Goal: Information Seeking & Learning: Learn about a topic

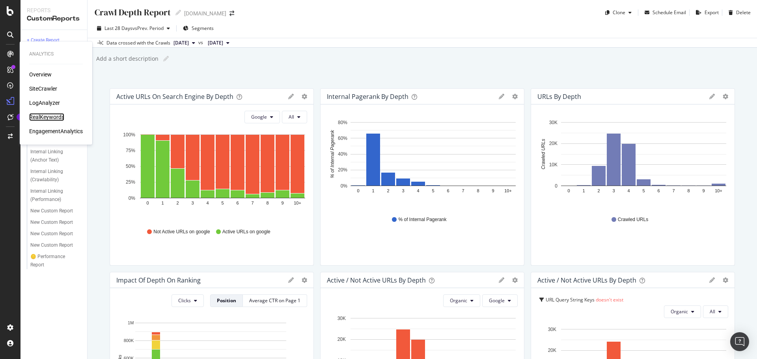
click at [46, 119] on div "RealKeywords" at bounding box center [46, 117] width 35 height 8
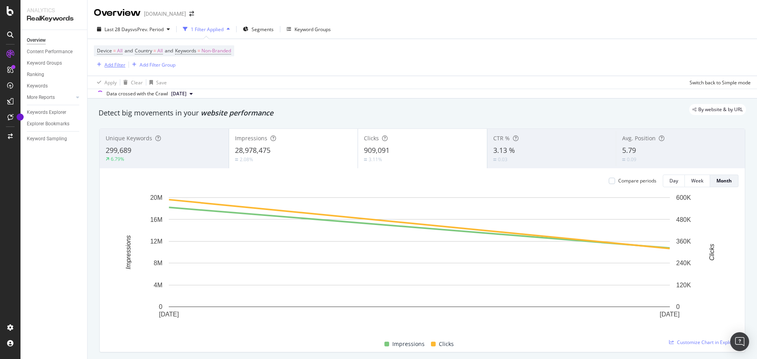
click at [105, 64] on div "Add Filter" at bounding box center [114, 65] width 21 height 7
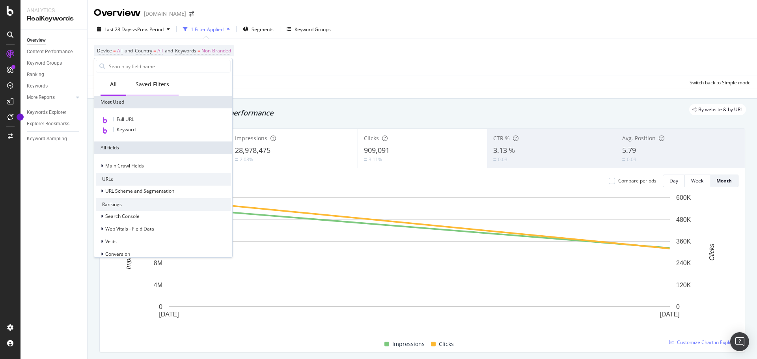
click at [150, 84] on div "Saved Filters" at bounding box center [153, 84] width 34 height 8
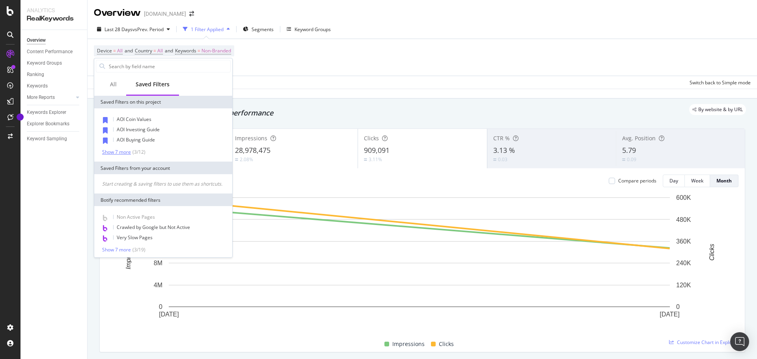
click at [127, 152] on div "Show 7 more" at bounding box center [116, 152] width 29 height 6
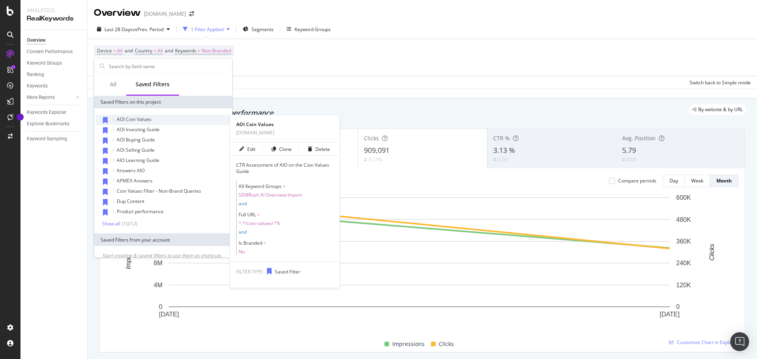
click at [142, 118] on span "AOI Coin Values" at bounding box center [134, 119] width 35 height 7
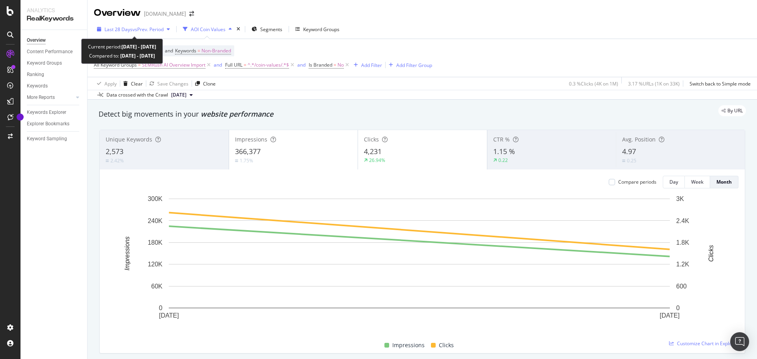
click at [151, 31] on span "vs Prev. Period" at bounding box center [147, 29] width 31 height 7
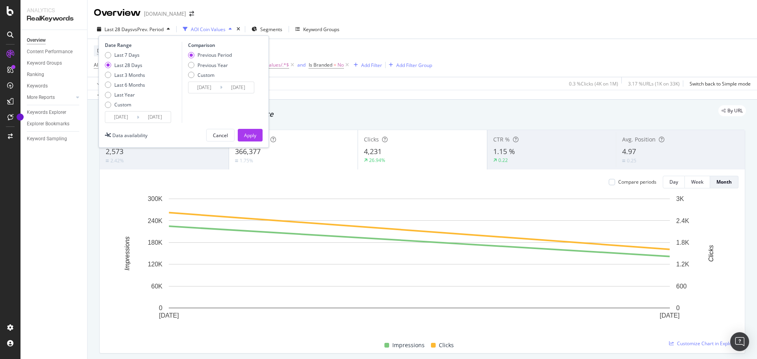
click at [131, 118] on input "[DATE]" at bounding box center [121, 117] width 32 height 11
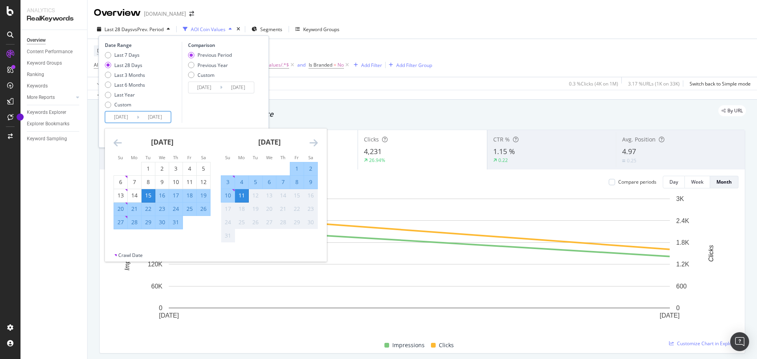
click at [117, 145] on icon "Move backward to switch to the previous month." at bounding box center [118, 142] width 8 height 9
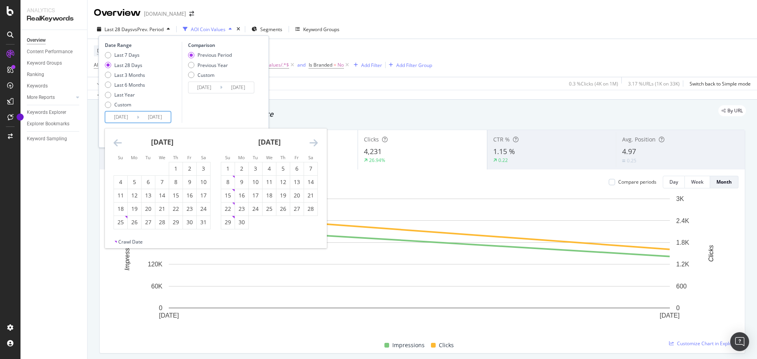
click at [117, 145] on icon "Move backward to switch to the previous month." at bounding box center [118, 142] width 8 height 9
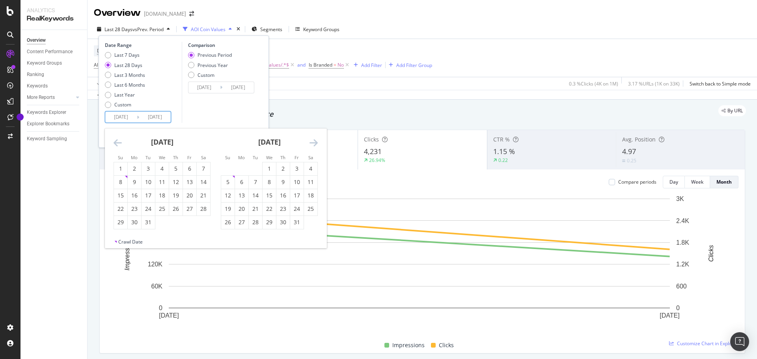
click at [117, 145] on icon "Move backward to switch to the previous month." at bounding box center [118, 142] width 8 height 9
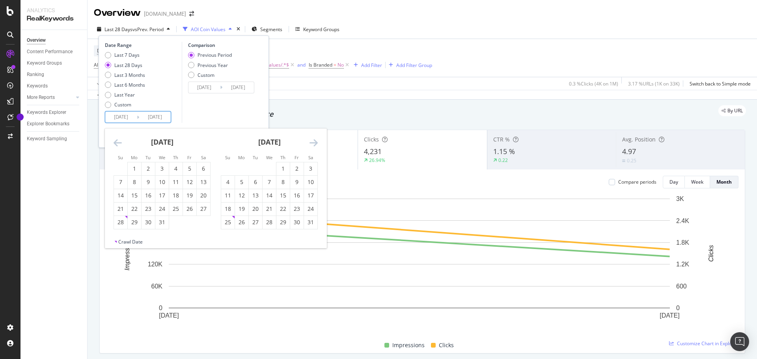
click at [117, 145] on icon "Move backward to switch to the previous month." at bounding box center [118, 142] width 8 height 9
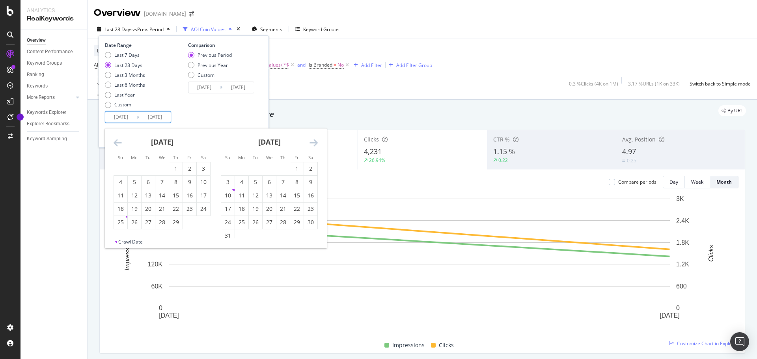
click at [117, 145] on icon "Move backward to switch to the previous month." at bounding box center [118, 142] width 8 height 9
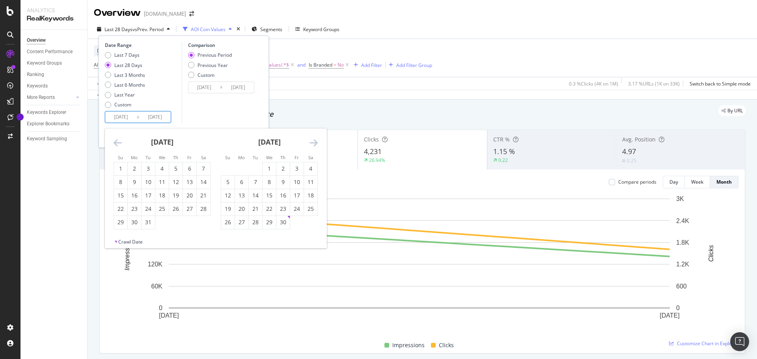
click at [117, 145] on icon "Move backward to switch to the previous month." at bounding box center [118, 142] width 8 height 9
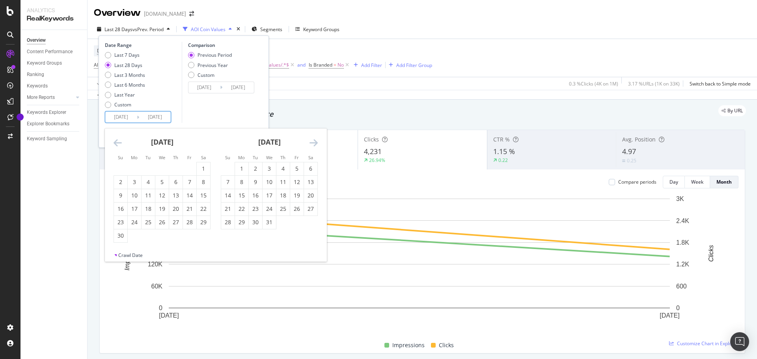
click at [117, 145] on icon "Move backward to switch to the previous month." at bounding box center [118, 142] width 8 height 9
click at [121, 167] on div "1" at bounding box center [120, 169] width 13 height 8
type input "[DATE]"
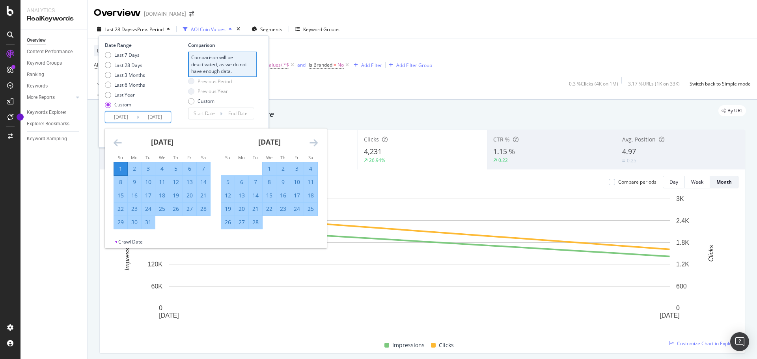
click at [164, 118] on input "[DATE]" at bounding box center [155, 117] width 32 height 11
click at [309, 144] on div "[DATE]" at bounding box center [269, 146] width 97 height 34
click at [315, 143] on icon "Move forward to switch to the next month." at bounding box center [314, 142] width 8 height 9
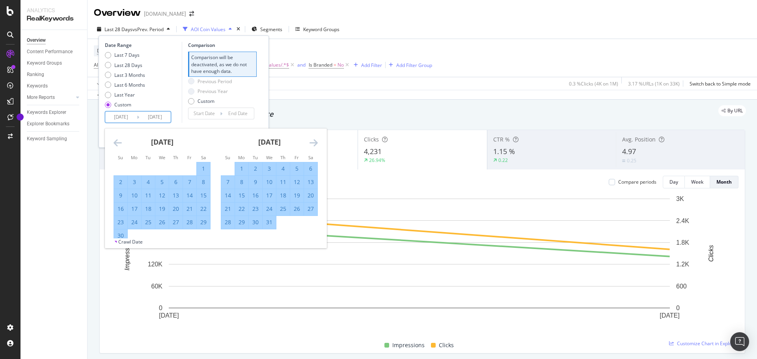
click at [315, 143] on icon "Move forward to switch to the next month." at bounding box center [314, 142] width 8 height 9
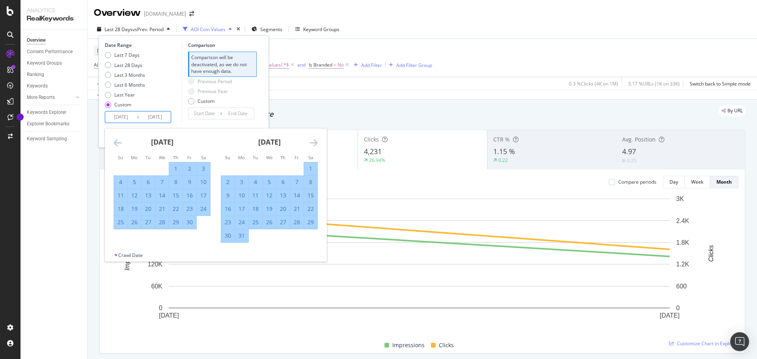
click at [315, 143] on icon "Move forward to switch to the next month." at bounding box center [314, 142] width 8 height 9
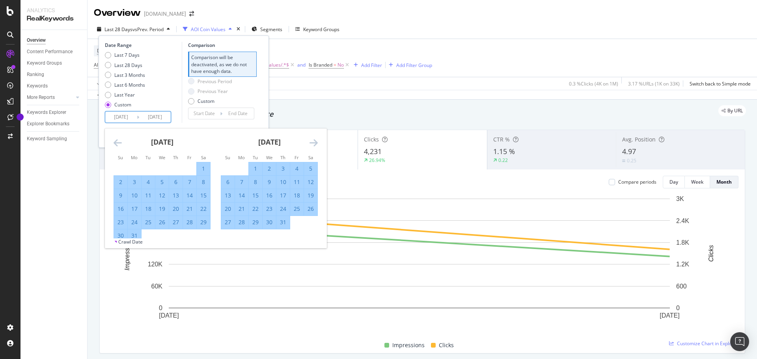
click at [315, 143] on icon "Move forward to switch to the next month." at bounding box center [314, 142] width 8 height 9
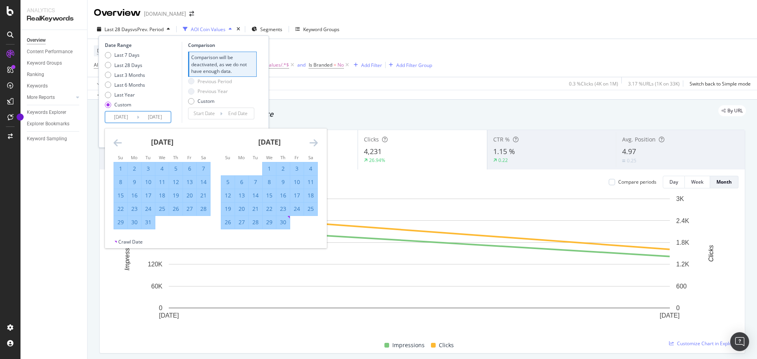
click at [315, 143] on icon "Move forward to switch to the next month." at bounding box center [314, 142] width 8 height 9
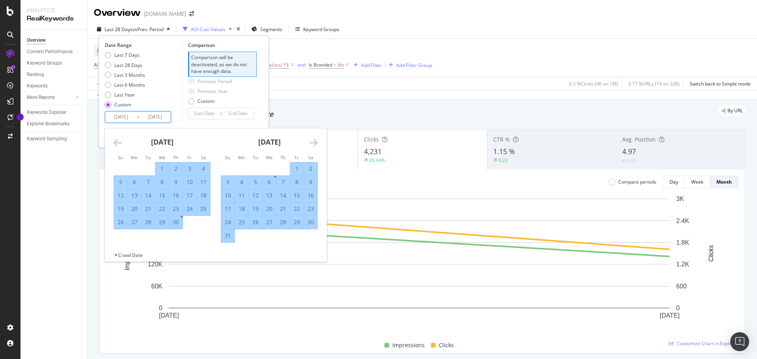
click at [315, 143] on icon "Move forward to switch to the next month." at bounding box center [314, 142] width 8 height 9
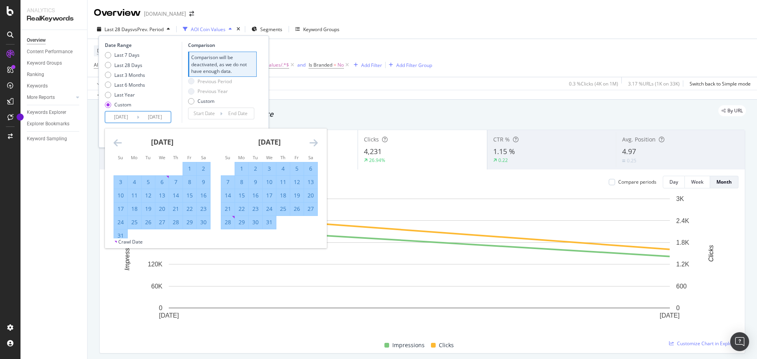
click at [315, 143] on icon "Move forward to switch to the next month." at bounding box center [314, 142] width 8 height 9
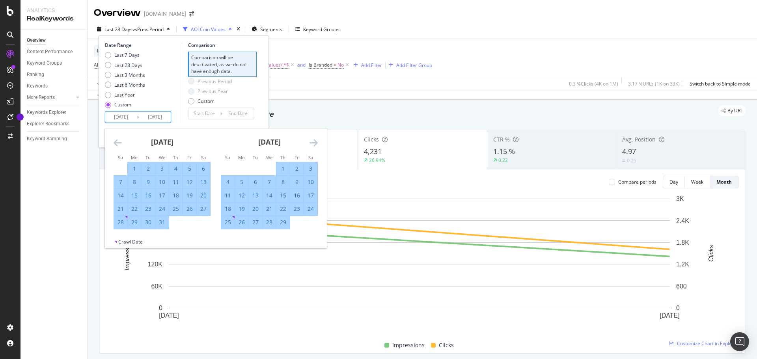
click at [315, 143] on icon "Move forward to switch to the next month." at bounding box center [314, 142] width 8 height 9
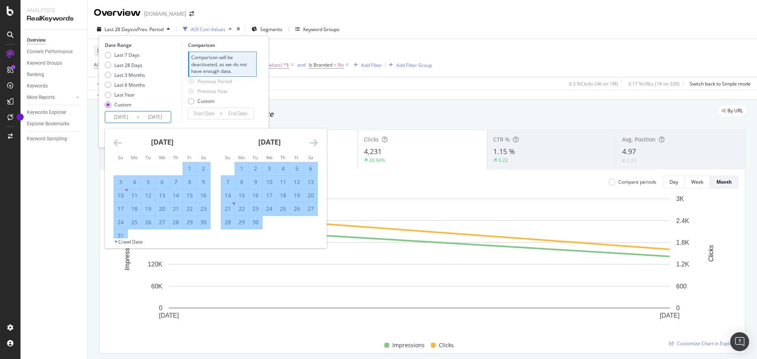
click at [315, 143] on icon "Move forward to switch to the next month." at bounding box center [314, 142] width 8 height 9
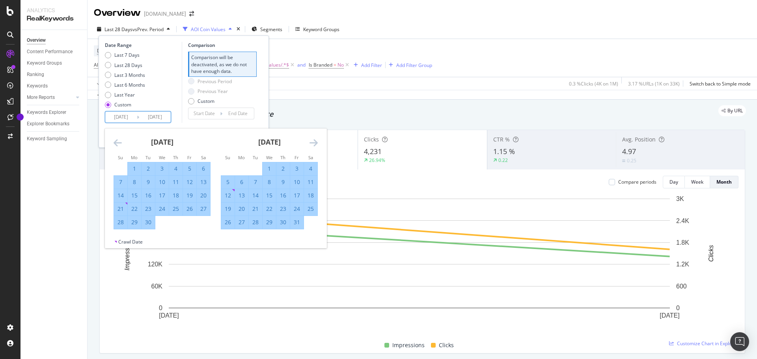
click at [315, 143] on icon "Move forward to switch to the next month." at bounding box center [314, 142] width 8 height 9
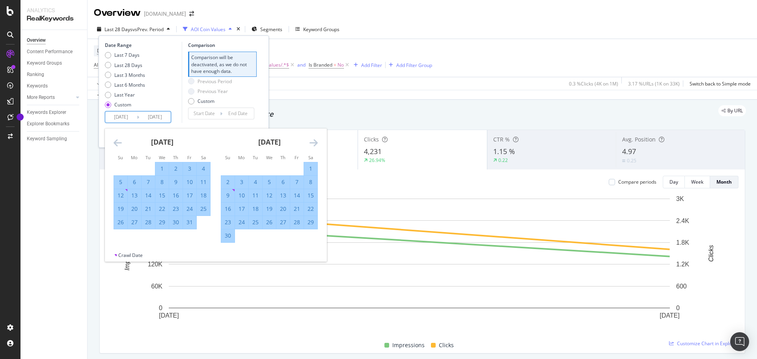
click at [315, 143] on icon "Move forward to switch to the next month." at bounding box center [314, 142] width 8 height 9
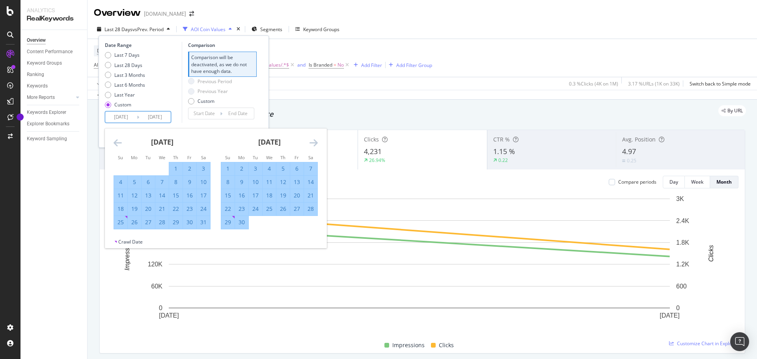
click at [315, 143] on icon "Move forward to switch to the next month." at bounding box center [314, 142] width 8 height 9
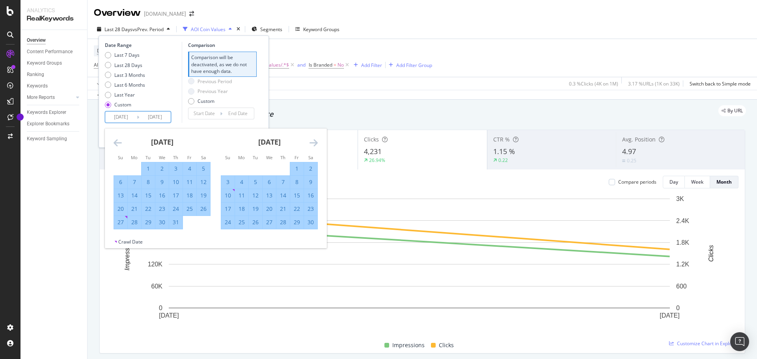
click at [315, 143] on icon "Move forward to switch to the next month." at bounding box center [314, 142] width 8 height 9
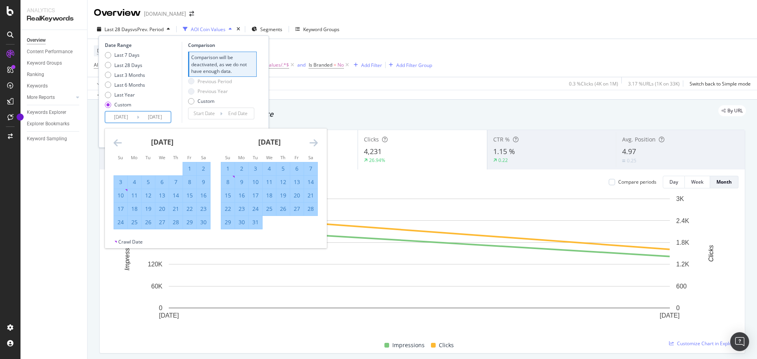
click at [315, 143] on icon "Move forward to switch to the next month." at bounding box center [314, 142] width 8 height 9
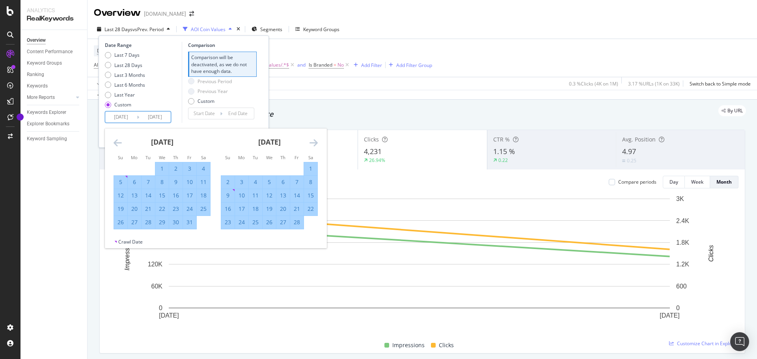
click at [315, 143] on icon "Move forward to switch to the next month." at bounding box center [314, 142] width 8 height 9
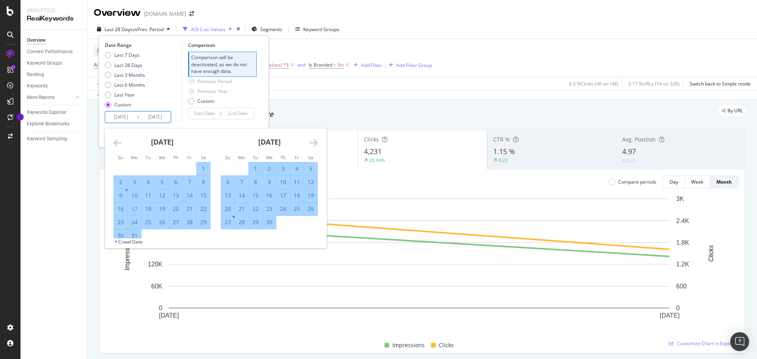
click at [315, 143] on icon "Move forward to switch to the next month." at bounding box center [314, 142] width 8 height 9
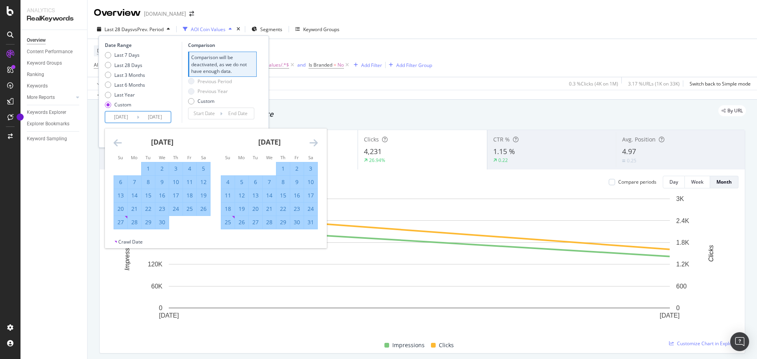
click at [315, 143] on icon "Move forward to switch to the next month." at bounding box center [314, 142] width 8 height 9
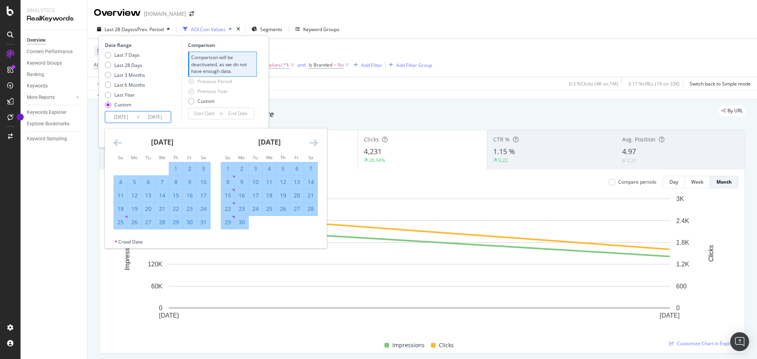
click at [315, 143] on icon "Move forward to switch to the next month." at bounding box center [314, 142] width 8 height 9
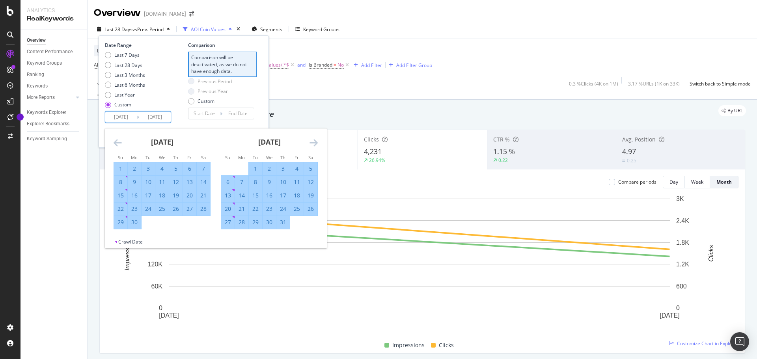
click at [315, 143] on icon "Move forward to switch to the next month." at bounding box center [314, 142] width 8 height 9
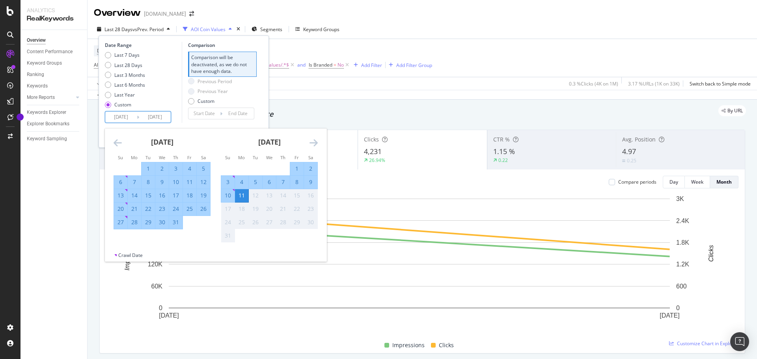
click at [315, 143] on icon "Move forward to switch to the next month." at bounding box center [314, 142] width 8 height 9
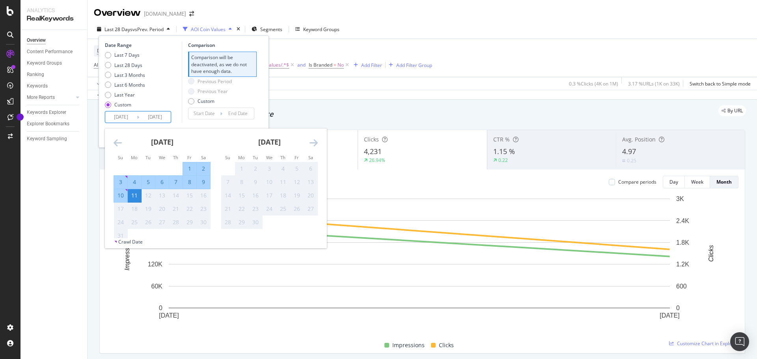
click at [118, 146] on icon "Move backward to switch to the previous month." at bounding box center [118, 142] width 8 height 9
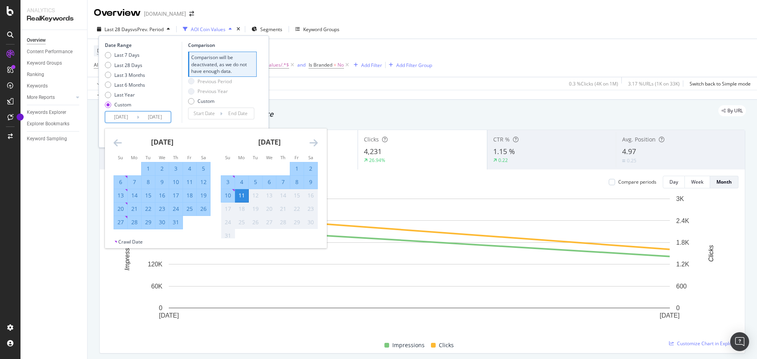
click at [174, 220] on div "31" at bounding box center [175, 222] width 13 height 8
type input "[DATE]"
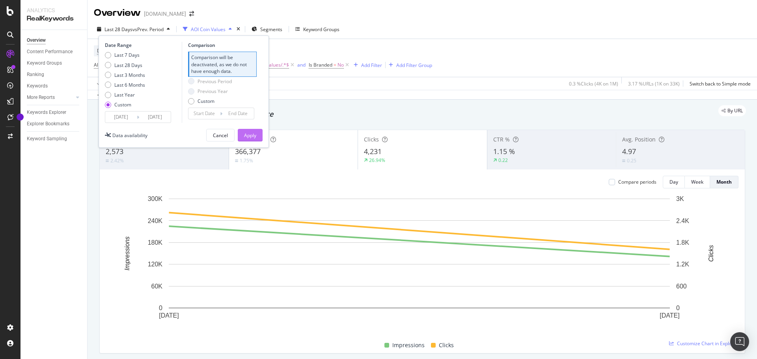
click at [250, 134] on div "Apply" at bounding box center [250, 135] width 12 height 7
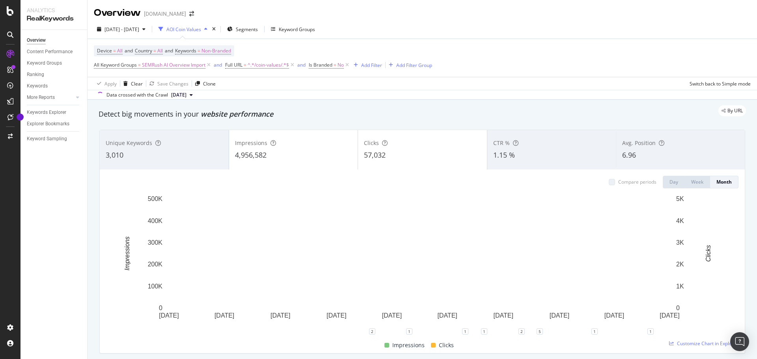
click at [635, 154] on div "6.96" at bounding box center [680, 155] width 117 height 10
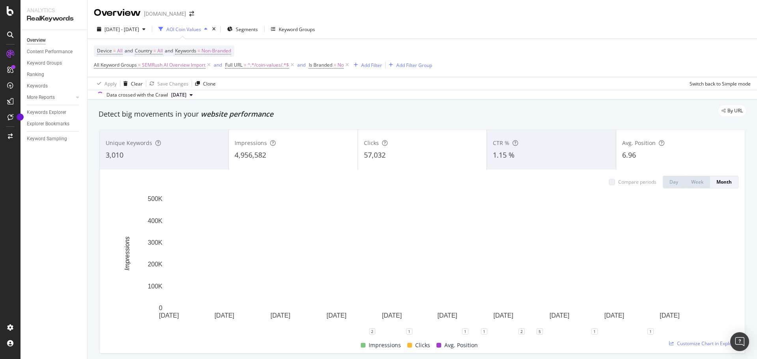
click at [560, 154] on div "1.15 %" at bounding box center [551, 155] width 117 height 10
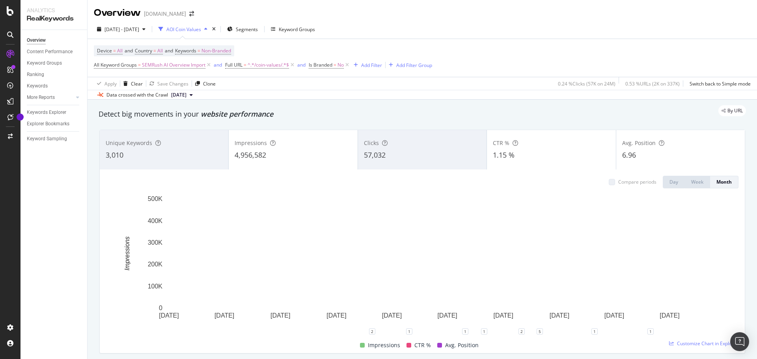
click at [254, 153] on span "4,956,582" at bounding box center [251, 154] width 32 height 9
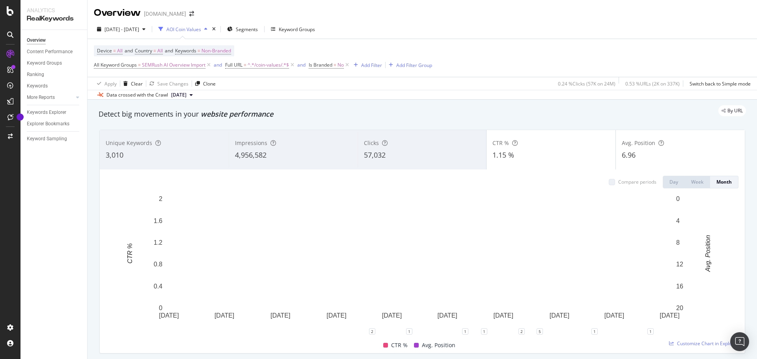
click at [172, 149] on div "Unique Keywords 3,010" at bounding box center [164, 149] width 129 height 35
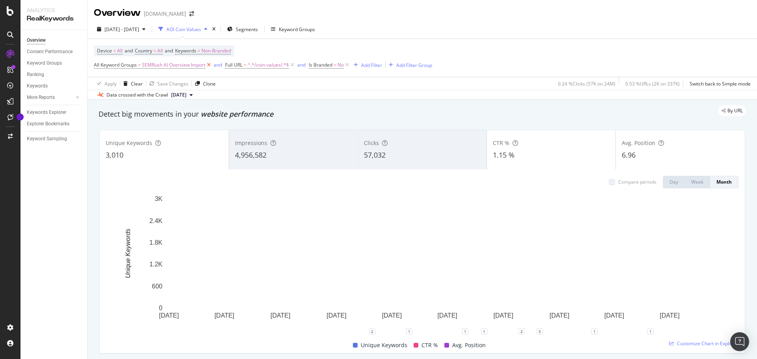
click at [209, 64] on icon at bounding box center [208, 65] width 7 height 8
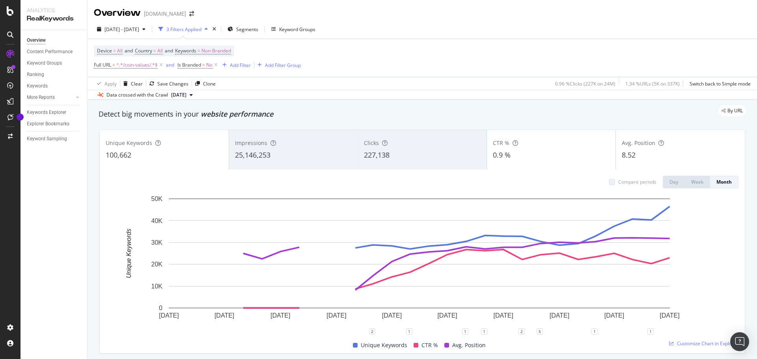
click at [291, 162] on div "Impressions 25,146,253" at bounding box center [293, 149] width 129 height 35
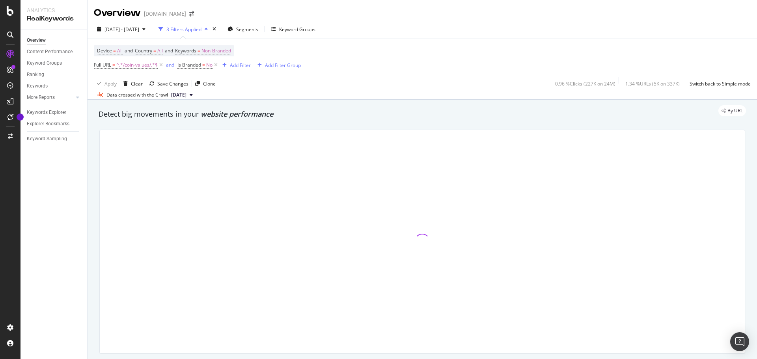
click at [427, 157] on div at bounding box center [422, 241] width 645 height 223
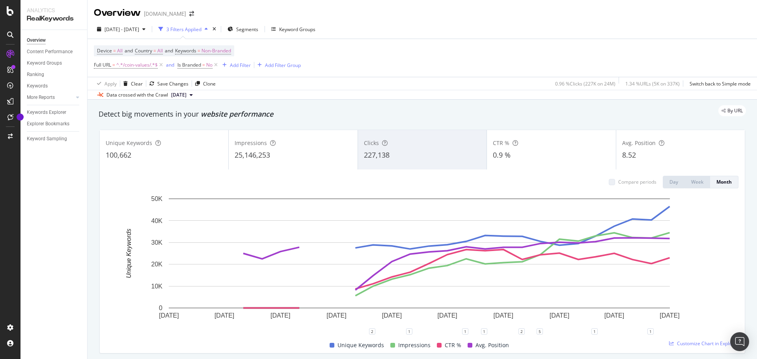
click at [427, 157] on div "227,138" at bounding box center [422, 155] width 117 height 10
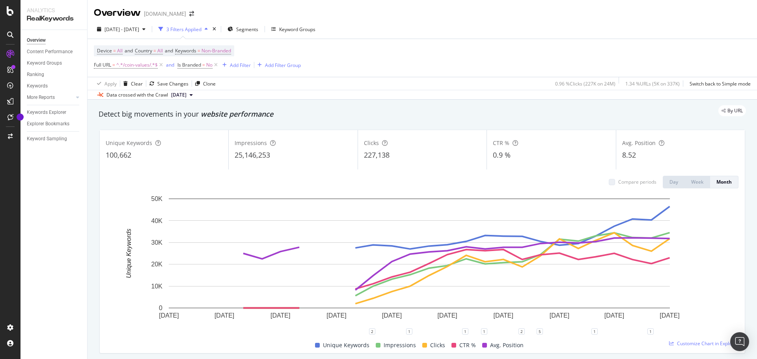
click at [179, 157] on div "100,662" at bounding box center [164, 155] width 117 height 10
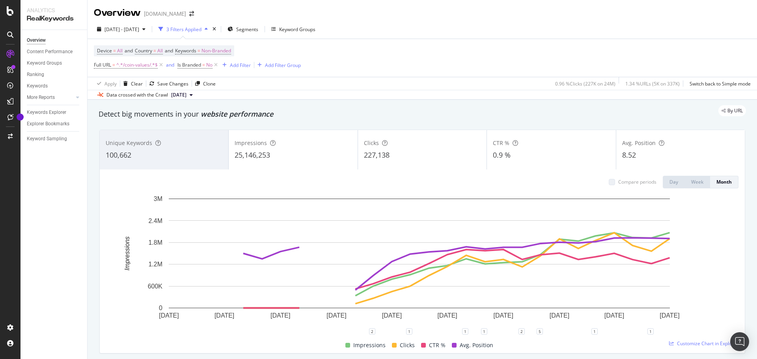
click at [549, 157] on div "0.9 %" at bounding box center [551, 155] width 117 height 10
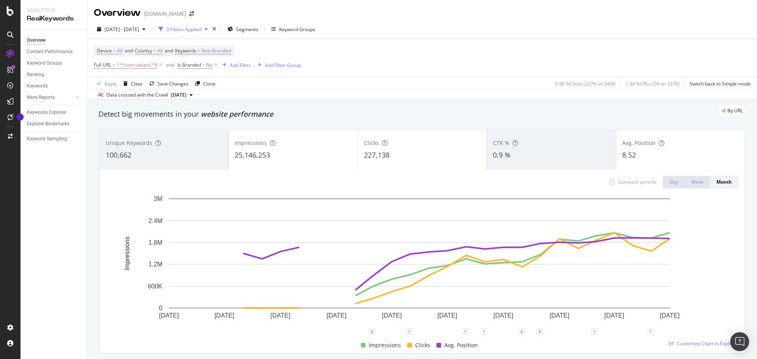
click at [635, 156] on div "8.52" at bounding box center [680, 155] width 117 height 10
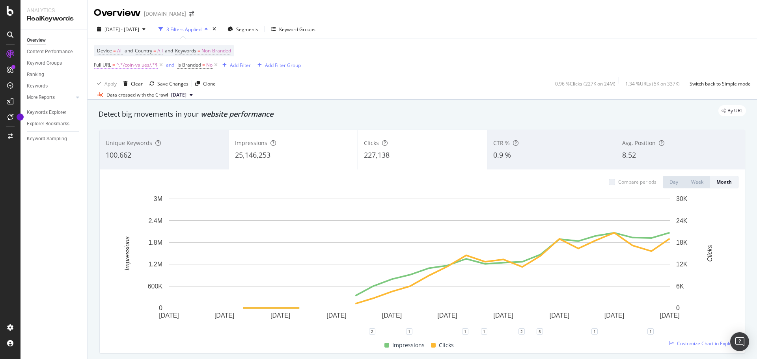
click at [135, 64] on span "^.*/coin-values/.*$" at bounding box center [136, 65] width 41 height 11
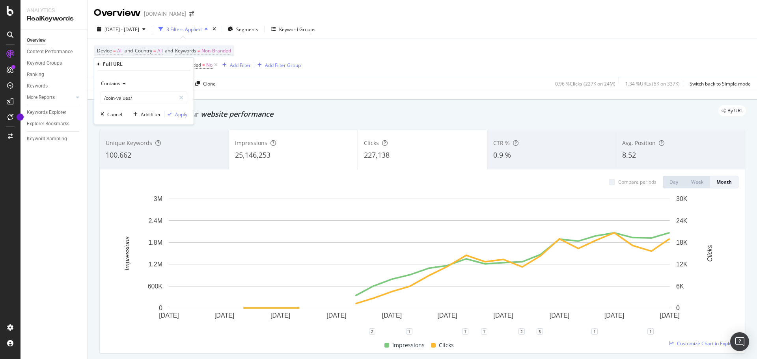
click at [359, 83] on div "Apply Clear Save Changes Clone 0.96 % Clicks ( 227K on 24M ) 1.34 % URLs ( 5K o…" at bounding box center [423, 83] width 670 height 13
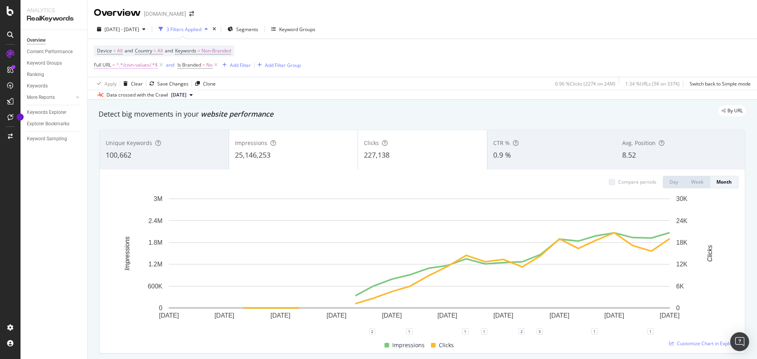
click at [149, 64] on span "^.*/coin-values/.*$" at bounding box center [136, 65] width 41 height 11
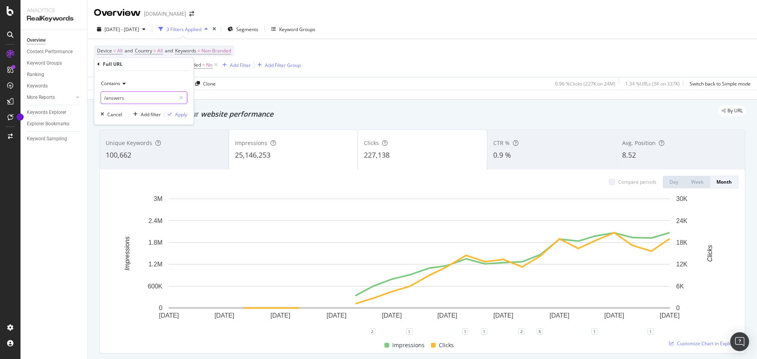
type input "/answers"
click at [177, 117] on div "Apply" at bounding box center [181, 114] width 12 height 7
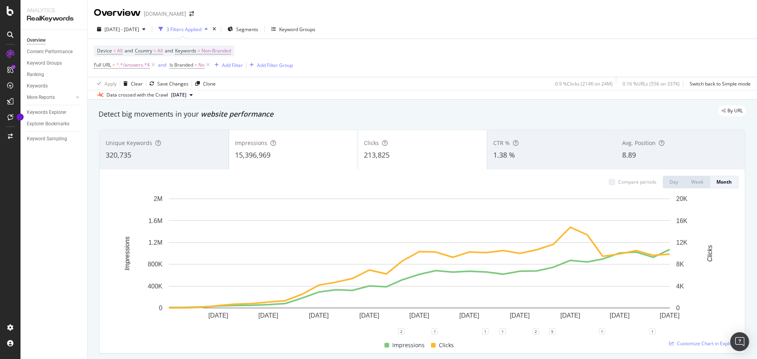
click at [544, 141] on div "CTR %" at bounding box center [551, 143] width 117 height 8
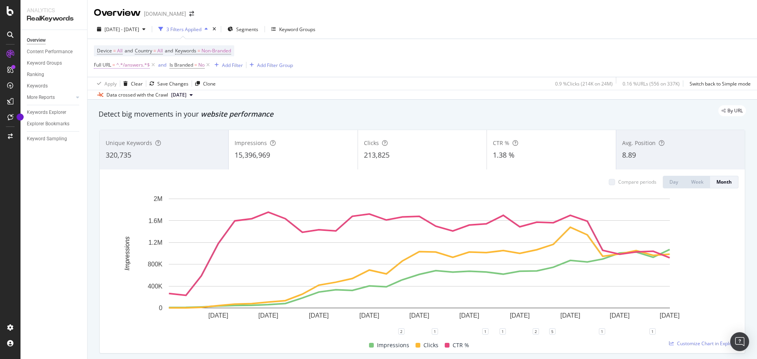
click at [131, 65] on span "^.*/answers.*$" at bounding box center [133, 65] width 34 height 11
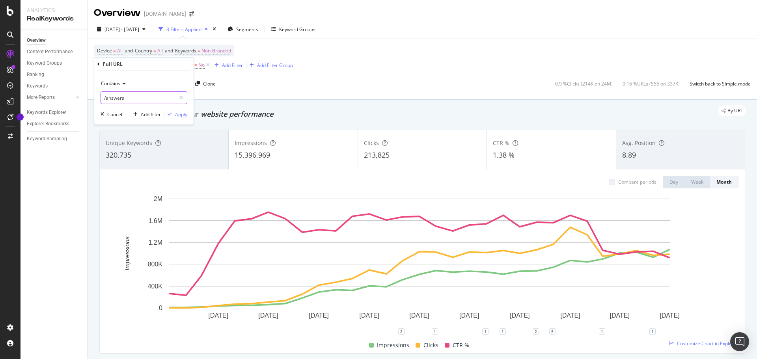
click at [129, 101] on input "/answers" at bounding box center [138, 97] width 75 height 13
click at [127, 97] on input "/answers" at bounding box center [138, 97] width 75 height 13
click at [128, 100] on input "/answers" at bounding box center [138, 97] width 75 height 13
click at [118, 99] on input "/answers" at bounding box center [138, 97] width 75 height 13
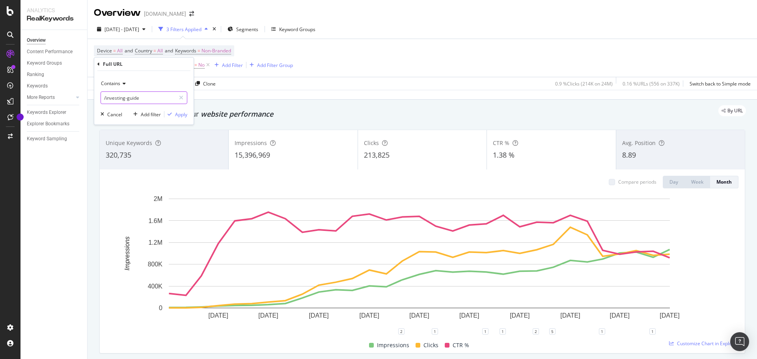
type input "/investing-guide"
click at [182, 116] on div "Apply" at bounding box center [181, 114] width 12 height 7
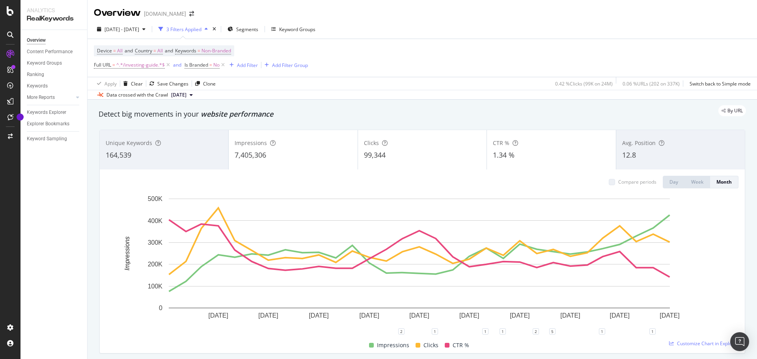
click at [649, 163] on div "Avg. Position 12.8" at bounding box center [680, 149] width 129 height 35
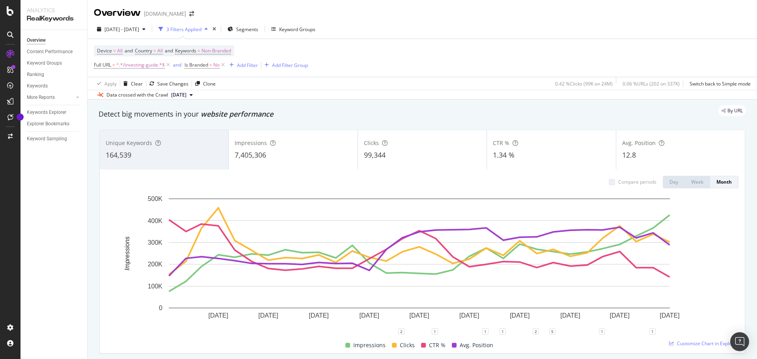
click at [170, 142] on div "Unique Keywords" at bounding box center [164, 143] width 117 height 8
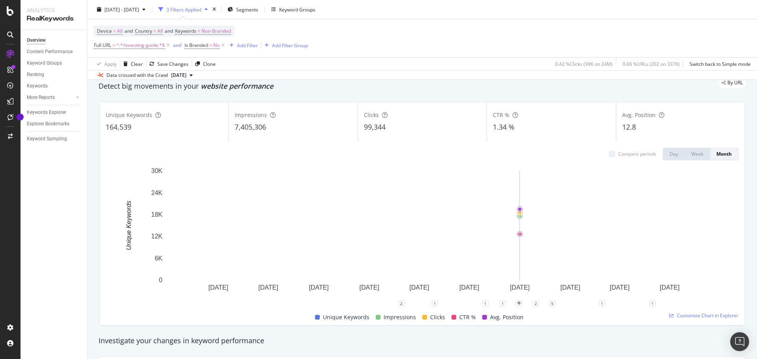
scroll to position [39, 0]
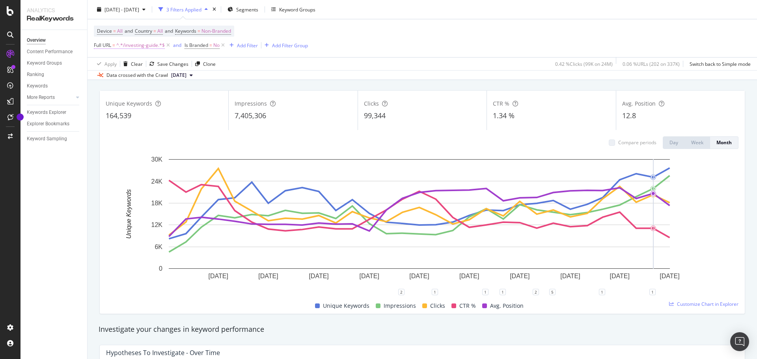
click at [138, 45] on span "^.*/investing-guide.*$" at bounding box center [140, 45] width 49 height 11
type input "/answer"
click at [175, 92] on div "Apply" at bounding box center [181, 94] width 12 height 7
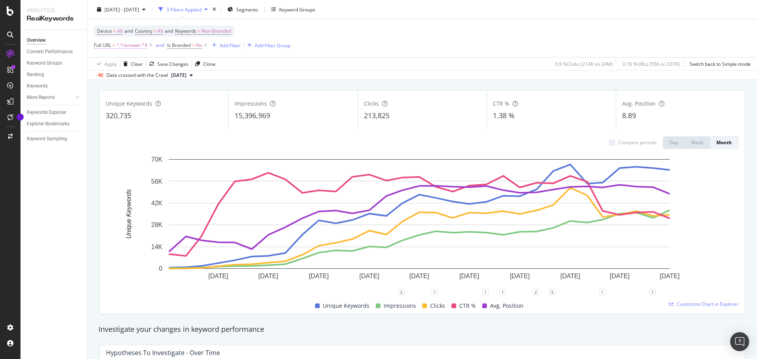
click at [113, 45] on span "=" at bounding box center [113, 45] width 3 height 7
click at [134, 79] on input "/answer" at bounding box center [138, 78] width 75 height 13
type input "/investing-guide"
click at [176, 93] on div "Apply" at bounding box center [181, 94] width 12 height 7
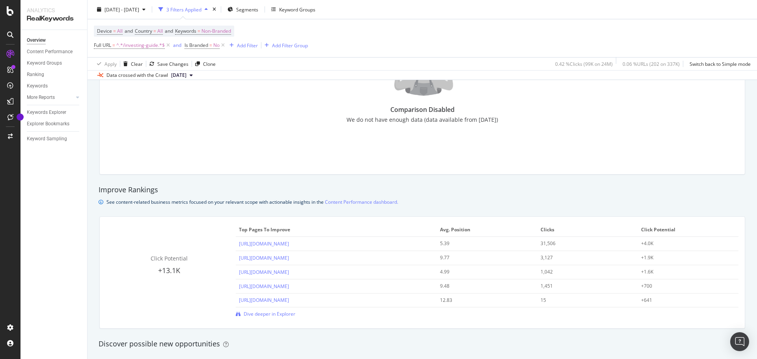
scroll to position [315, 0]
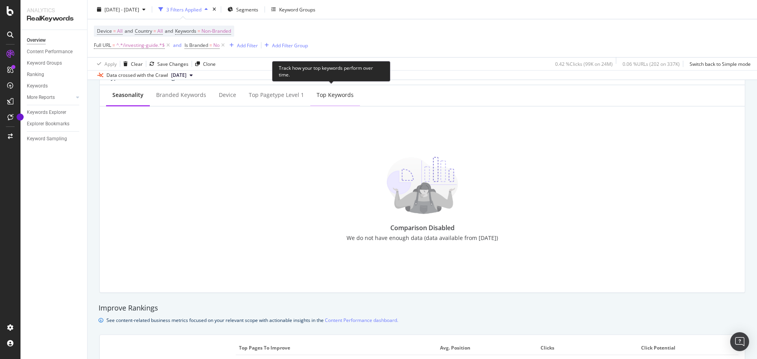
click at [335, 97] on div "Top Keywords" at bounding box center [335, 95] width 37 height 8
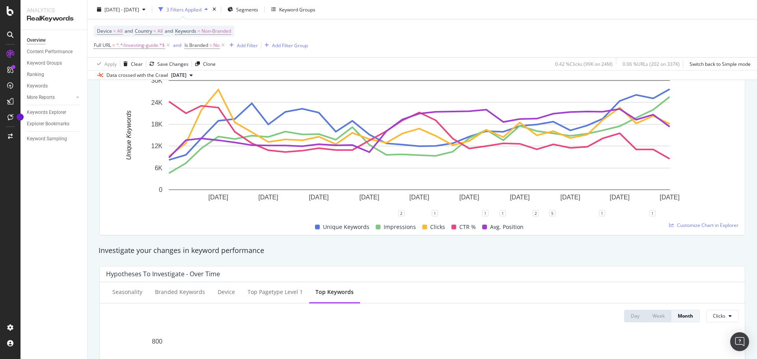
scroll to position [0, 0]
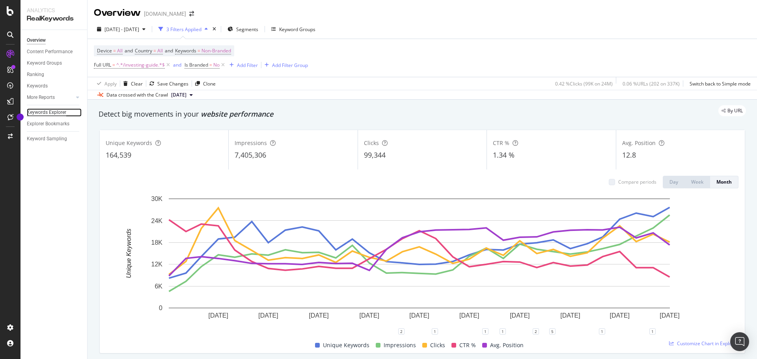
click at [46, 113] on div "Keywords Explorer" at bounding box center [46, 112] width 39 height 8
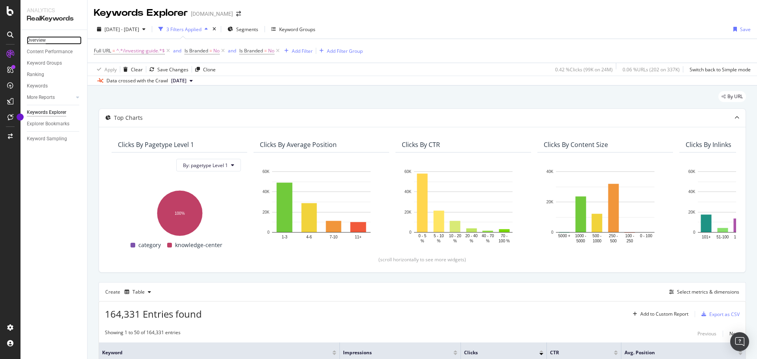
click at [39, 39] on div "Overview" at bounding box center [36, 40] width 19 height 8
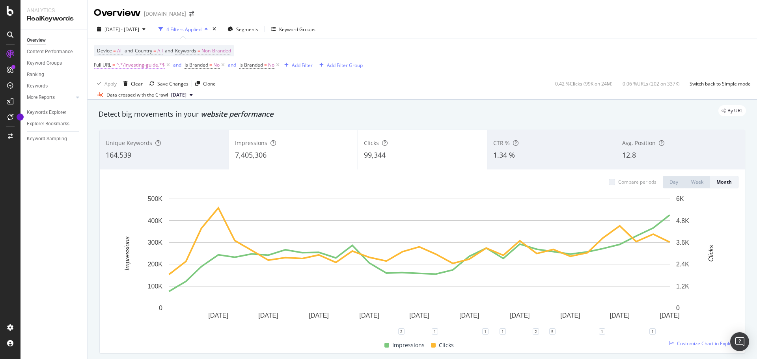
click at [132, 65] on span "^.*/investing-guide.*$" at bounding box center [140, 65] width 49 height 11
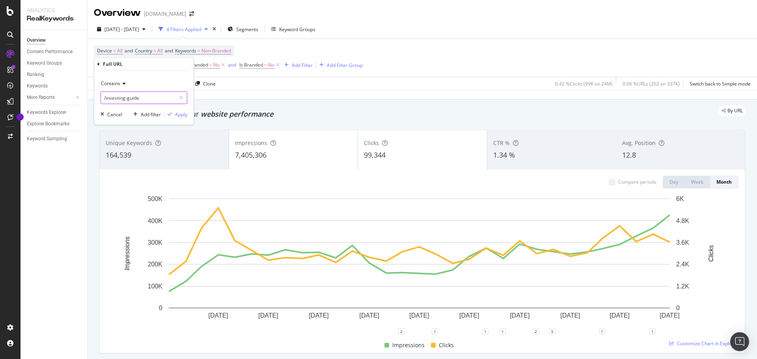
click at [118, 100] on input "/investing-guide" at bounding box center [138, 97] width 75 height 13
click at [474, 95] on div "Data crossed with the Crawl [DATE]" at bounding box center [423, 94] width 670 height 9
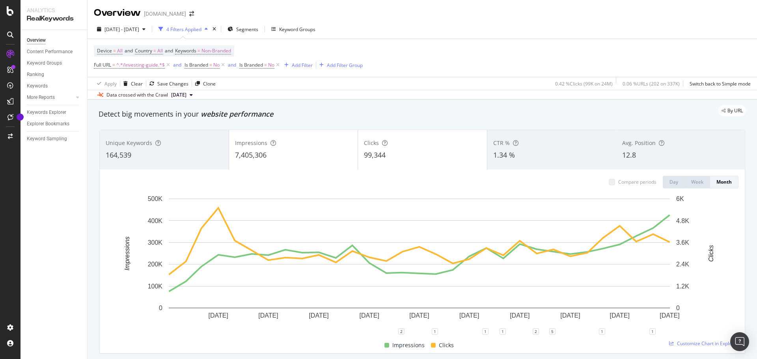
click at [539, 155] on div "1.34 %" at bounding box center [551, 155] width 117 height 10
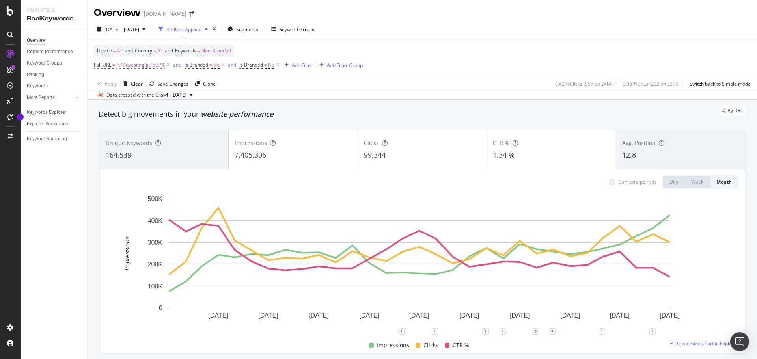
click at [141, 65] on span "^.*/investing-guide.*$" at bounding box center [140, 65] width 49 height 11
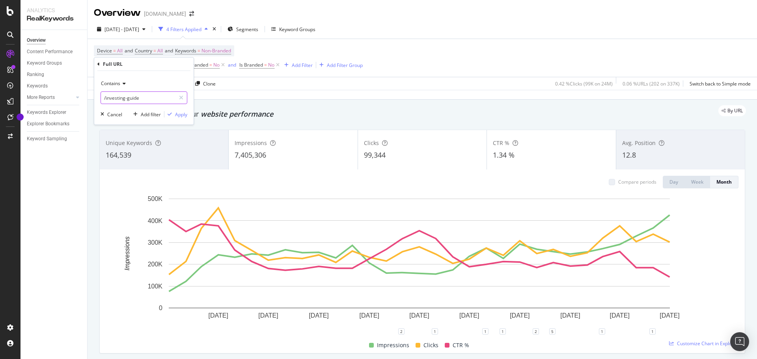
click at [116, 98] on input "/investing-guide" at bounding box center [138, 97] width 75 height 13
click at [119, 98] on input "/investing-guide" at bounding box center [138, 97] width 75 height 13
type input "/learning-guide"
click at [183, 116] on div "Apply" at bounding box center [181, 114] width 12 height 7
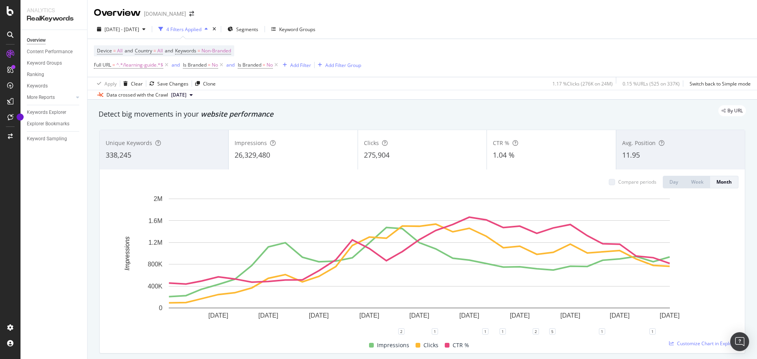
click at [640, 151] on div "11.95" at bounding box center [680, 155] width 117 height 10
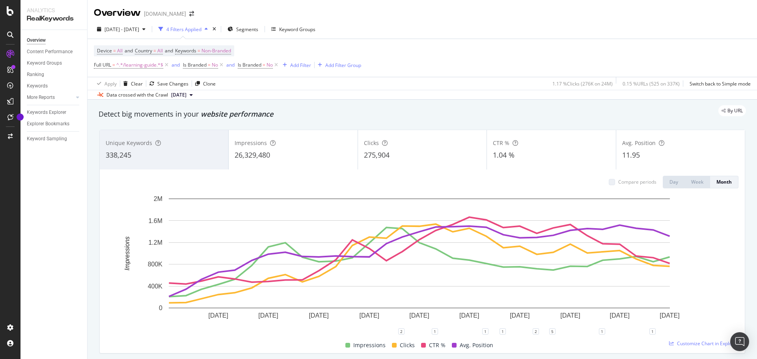
click at [142, 149] on div "Unique Keywords 338,245" at bounding box center [164, 149] width 129 height 35
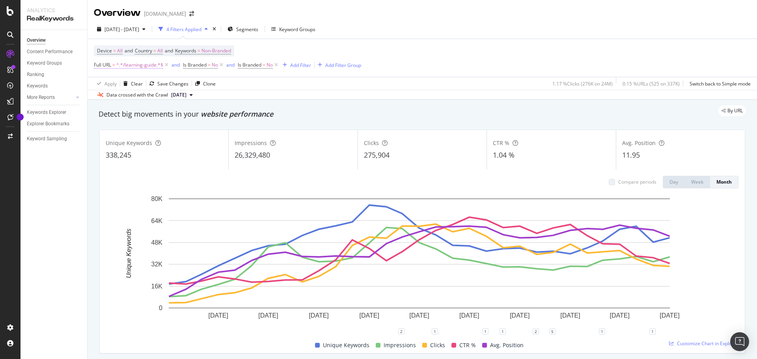
click at [128, 66] on span "^.*/learning-guide.*$" at bounding box center [139, 65] width 47 height 11
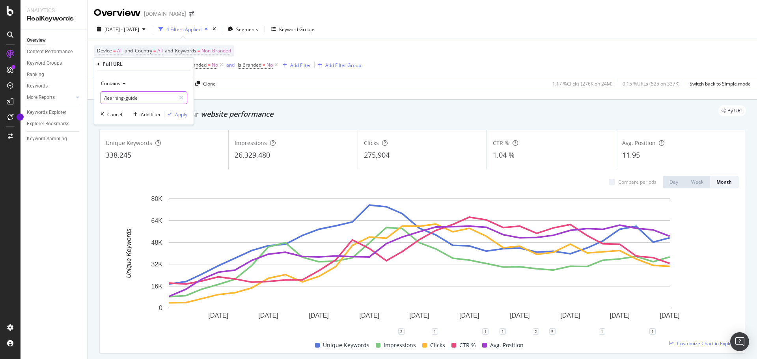
click at [138, 100] on input "/learning-guide" at bounding box center [138, 97] width 75 height 13
paste input "[URL][DOMAIN_NAME]"
type input "[URL][DOMAIN_NAME]"
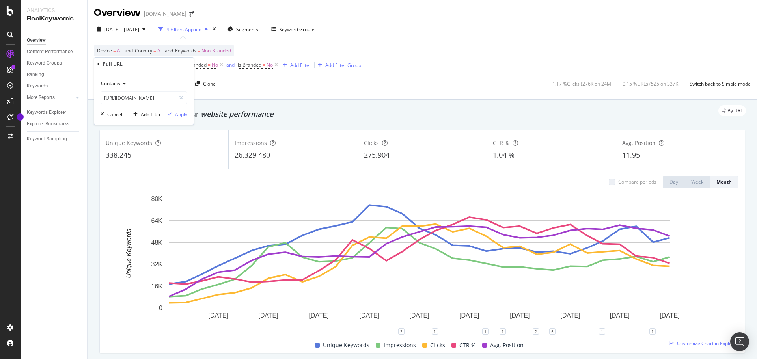
click at [180, 113] on div "Apply" at bounding box center [181, 114] width 12 height 7
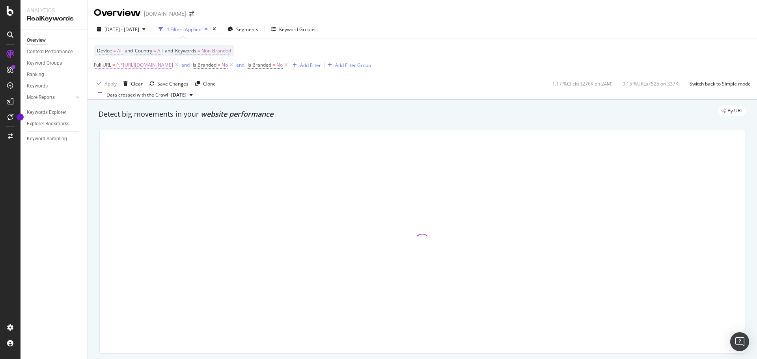
click at [173, 63] on span "^.*[URL][DOMAIN_NAME]" at bounding box center [144, 65] width 57 height 11
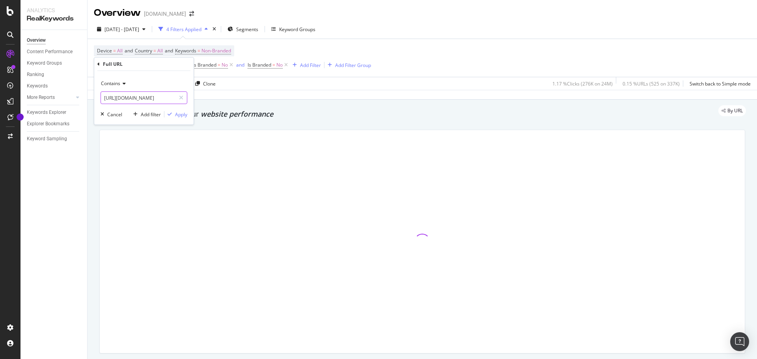
click at [136, 97] on input "[URL][DOMAIN_NAME]" at bounding box center [138, 97] width 75 height 13
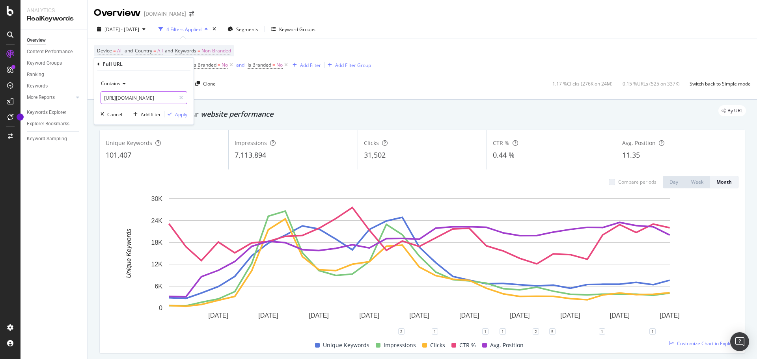
click at [159, 98] on input "[URL][DOMAIN_NAME]" at bounding box center [138, 97] width 75 height 13
click at [524, 56] on div "Device = All and Country = All and Keywords = Non-Branded Full URL = ^.*[URL][D…" at bounding box center [422, 58] width 657 height 38
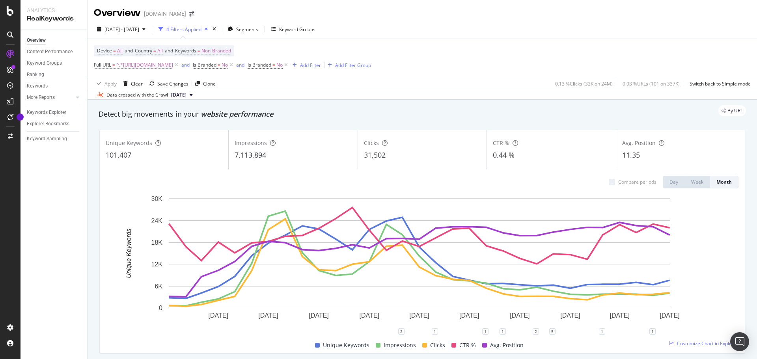
click at [173, 65] on span "^.*[URL][DOMAIN_NAME]" at bounding box center [144, 65] width 57 height 11
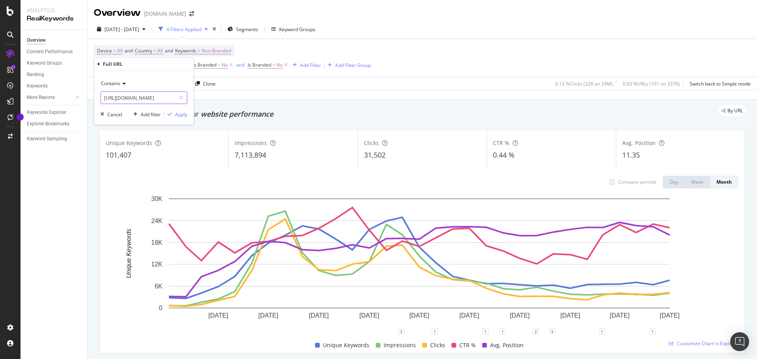
click at [158, 101] on input "[URL][DOMAIN_NAME]" at bounding box center [138, 97] width 75 height 13
click at [158, 103] on input "[URL][DOMAIN_NAME]" at bounding box center [138, 97] width 75 height 13
drag, startPoint x: 159, startPoint y: 98, endPoint x: 50, endPoint y: 93, distance: 108.2
click at [50, 93] on body "Analytics RealKeywords Overview Content Performance Keyword Groups Ranking Keyw…" at bounding box center [378, 179] width 757 height 359
type input "/learning-guide/history/"
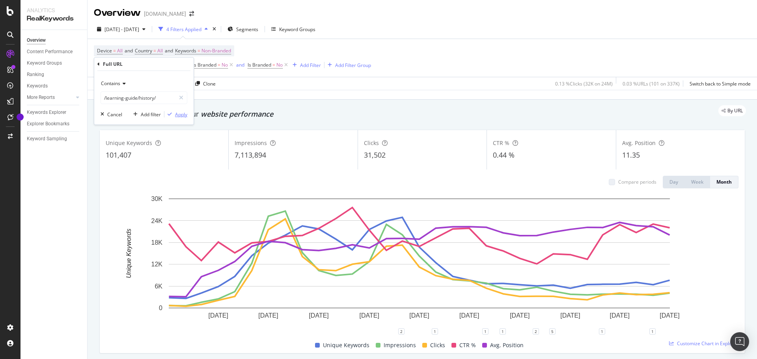
click at [175, 112] on div "Apply" at bounding box center [181, 114] width 12 height 7
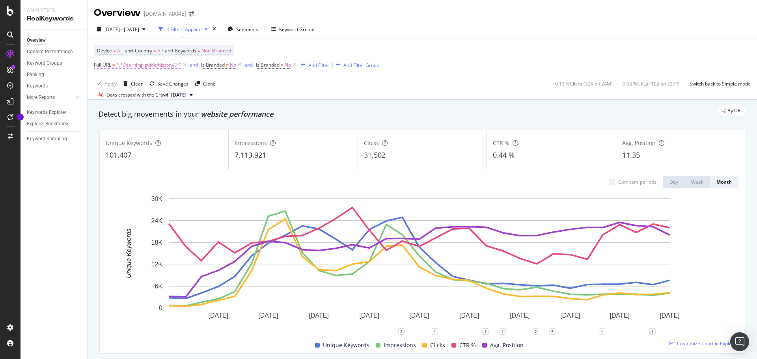
click at [144, 66] on span "^.*/learning-guide/history/.*$" at bounding box center [148, 65] width 65 height 11
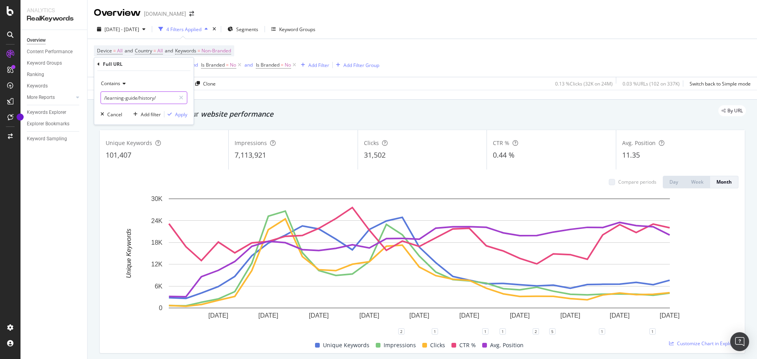
click at [144, 97] on input "/learning-guide/history/" at bounding box center [138, 97] width 75 height 13
click at [149, 99] on input "/learning-guide/history/" at bounding box center [138, 97] width 75 height 13
type input "/learning-guide/science/"
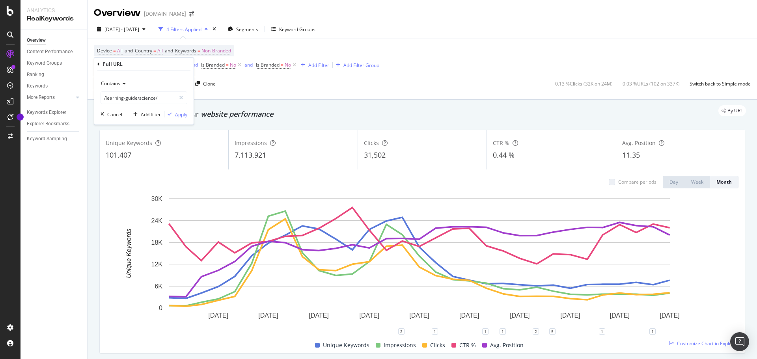
click at [187, 115] on div "Apply" at bounding box center [181, 114] width 12 height 7
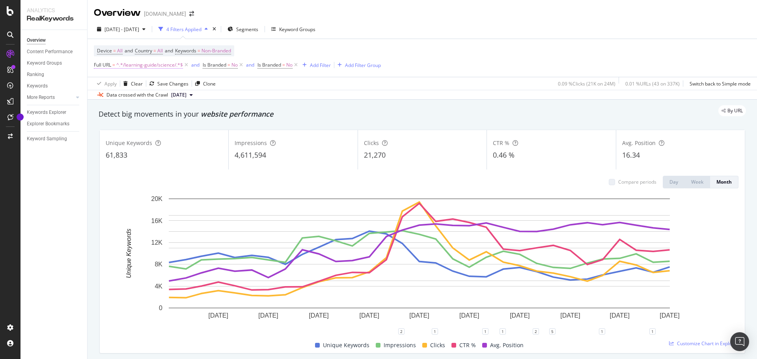
click at [142, 67] on span "^.*/learning-guide/science/.*$" at bounding box center [149, 65] width 67 height 11
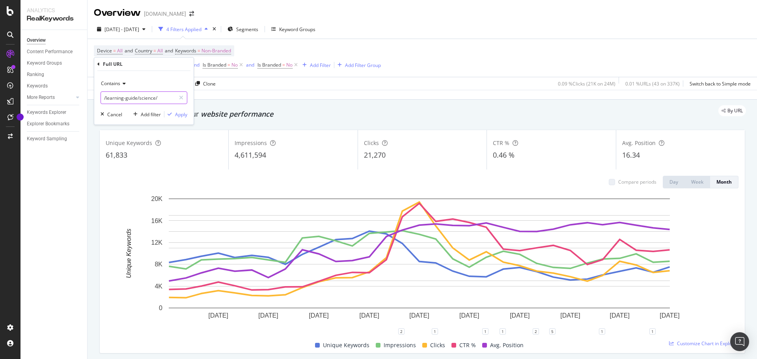
click at [146, 100] on input "/learning-guide/science/" at bounding box center [138, 97] width 75 height 13
click at [147, 100] on input "/learning-guide/science/" at bounding box center [138, 97] width 75 height 13
type input "/learning-guide/bullion/"
click at [181, 113] on div "Apply" at bounding box center [181, 114] width 12 height 7
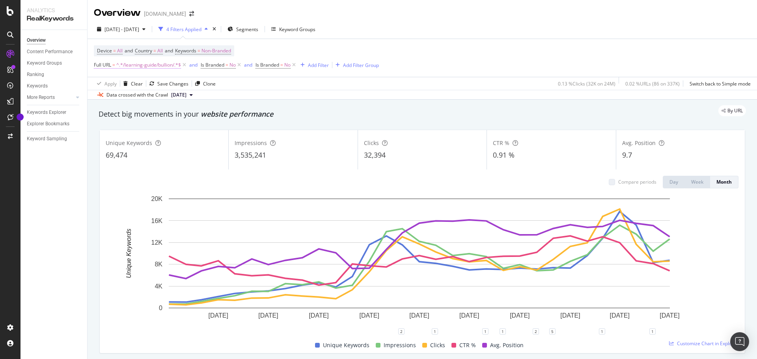
click at [160, 65] on span "^.*/learning-guide/bullion/.*$" at bounding box center [148, 65] width 65 height 11
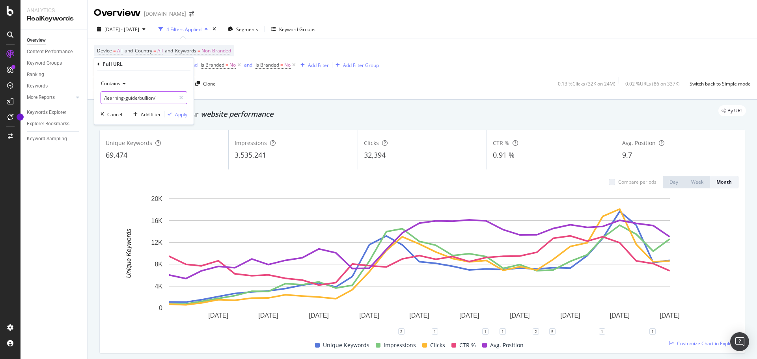
click at [150, 99] on input "/learning-guide/bullion/" at bounding box center [138, 97] width 75 height 13
click at [151, 98] on input "/learning-guide/bullion/" at bounding box center [138, 97] width 75 height 13
click at [149, 99] on input "/learning-guide/bullion/" at bounding box center [138, 97] width 75 height 13
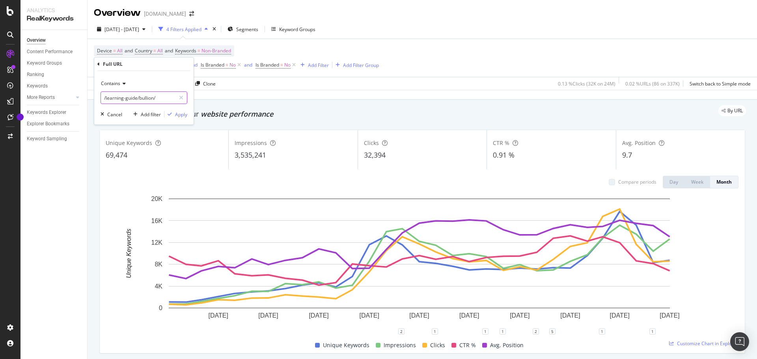
click at [149, 99] on input "/learning-guide/bullion/" at bounding box center [138, 97] width 75 height 13
type input "/learning-guide/coin-collecting/"
click at [177, 116] on div "Apply" at bounding box center [181, 114] width 12 height 7
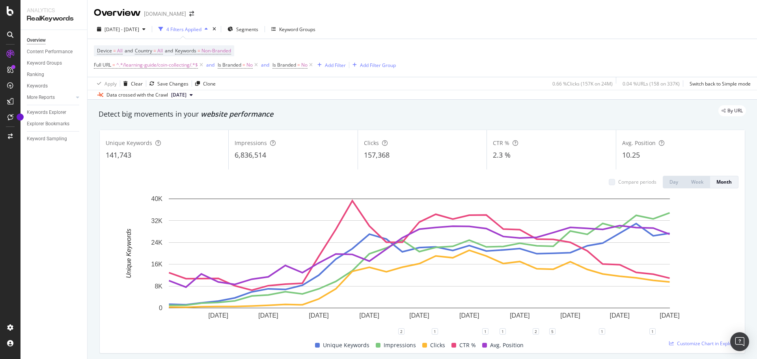
click at [157, 66] on span "^.*/learning-guide/coin-collecting/.*$" at bounding box center [157, 65] width 82 height 11
click at [159, 99] on input "/learning-guide/coin-collecting/" at bounding box center [138, 97] width 75 height 13
drag, startPoint x: 140, startPoint y: 97, endPoint x: 179, endPoint y: 96, distance: 39.8
click at [179, 96] on div "/learning-guide/coin-collecting/" at bounding box center [144, 97] width 87 height 13
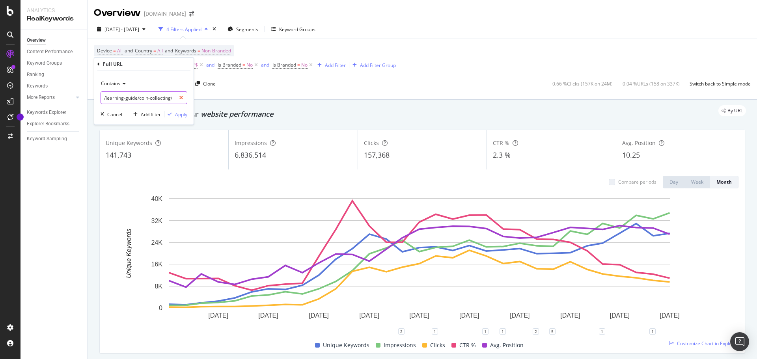
paste input "world-mints-and-manufacturers"
type input "/learning-guide/world-mints-and-manufacturers"
click at [185, 115] on div "Apply" at bounding box center [181, 114] width 12 height 7
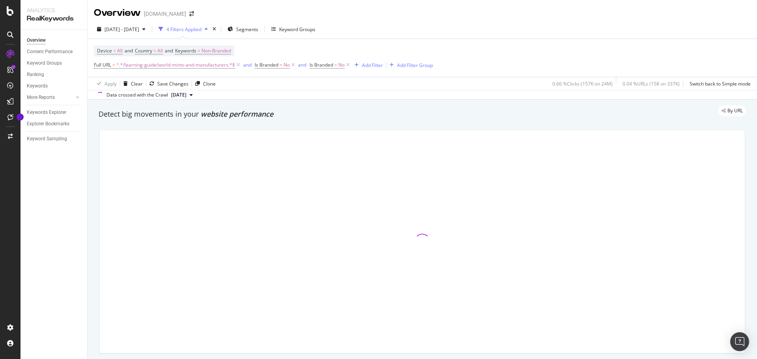
click at [521, 26] on div "[DATE] - [DATE] 4 Filters Applied Segments Keyword Groups" at bounding box center [423, 31] width 670 height 16
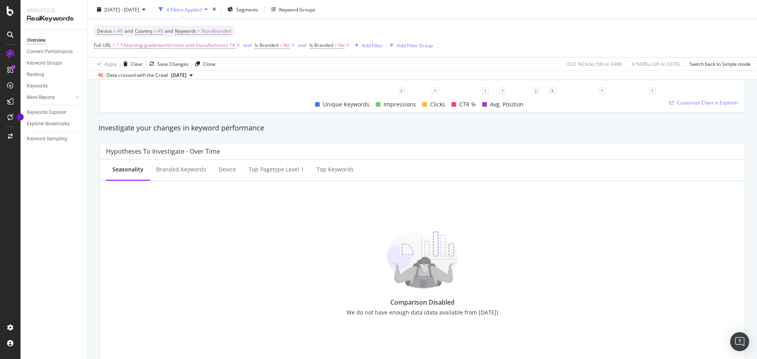
scroll to position [237, 0]
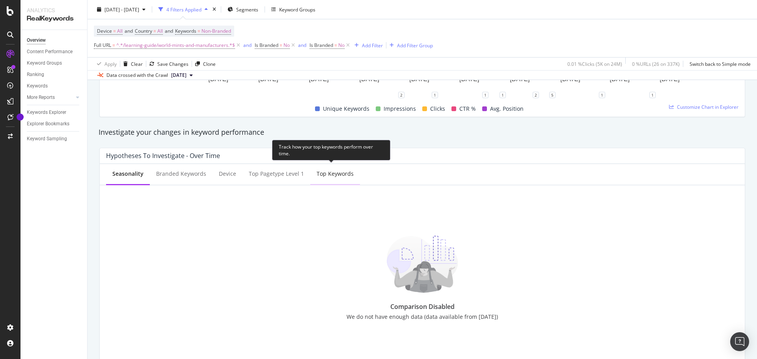
click at [321, 177] on div "Top Keywords" at bounding box center [335, 174] width 37 height 8
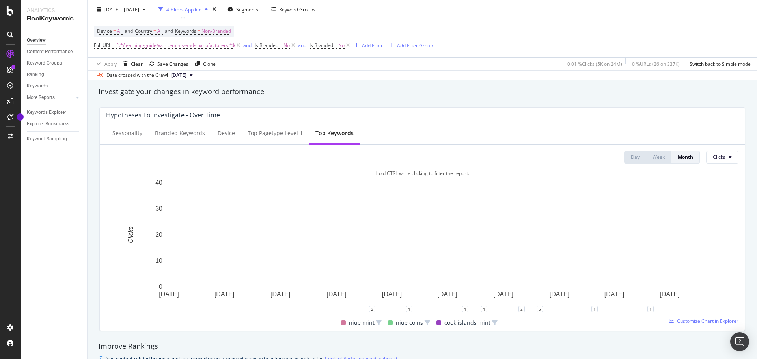
scroll to position [315, 0]
